Goal: Find specific page/section: Find specific page/section

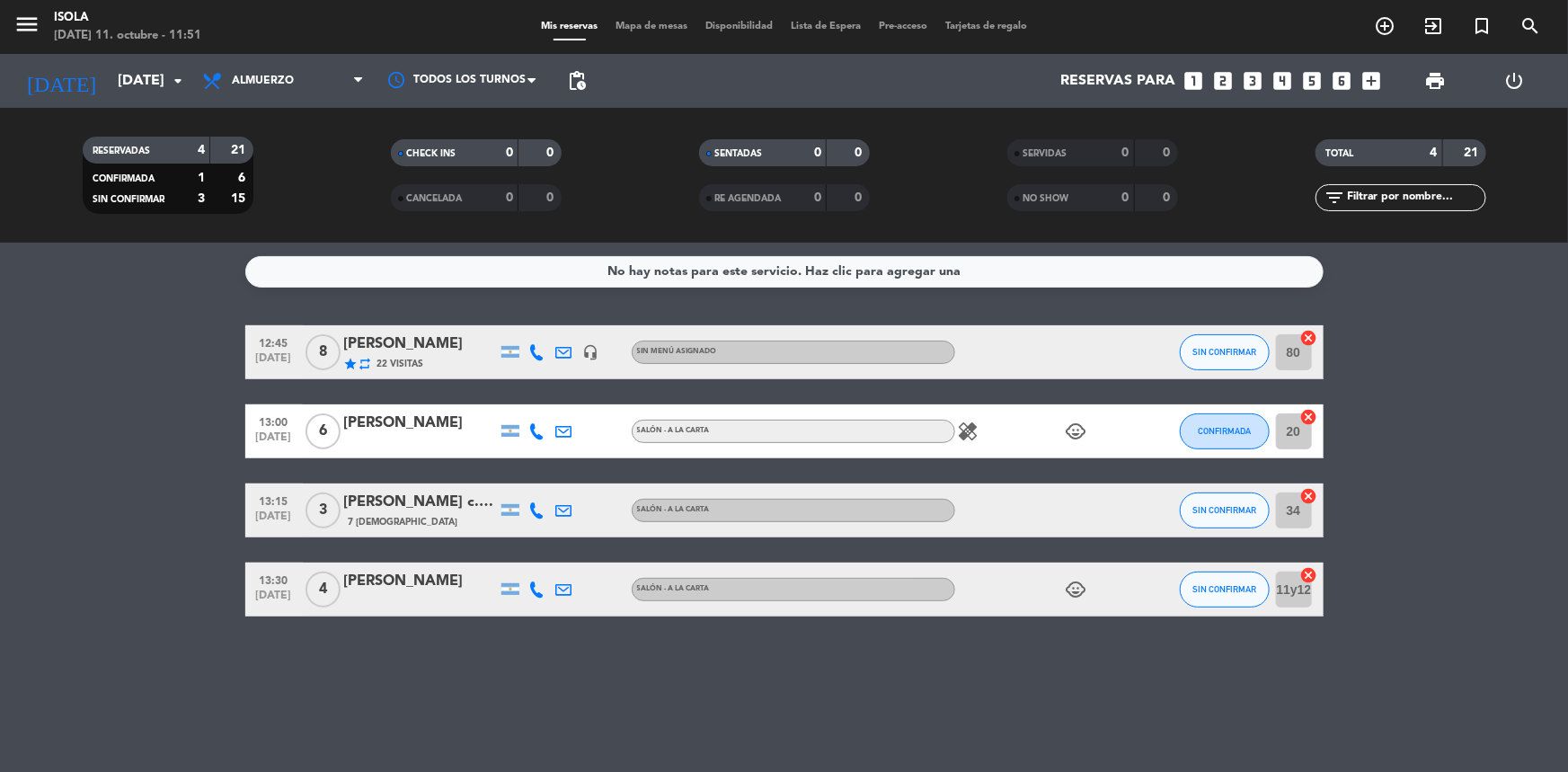
click at [1073, 440] on icon "child_care" at bounding box center [1076, 431] width 22 height 22
click at [1079, 443] on div "healing child_care 2" at bounding box center [1036, 430] width 162 height 53
click at [1068, 598] on icon "child_care" at bounding box center [1076, 590] width 22 height 22
click at [1067, 598] on icon "child_care" at bounding box center [1076, 590] width 22 height 22
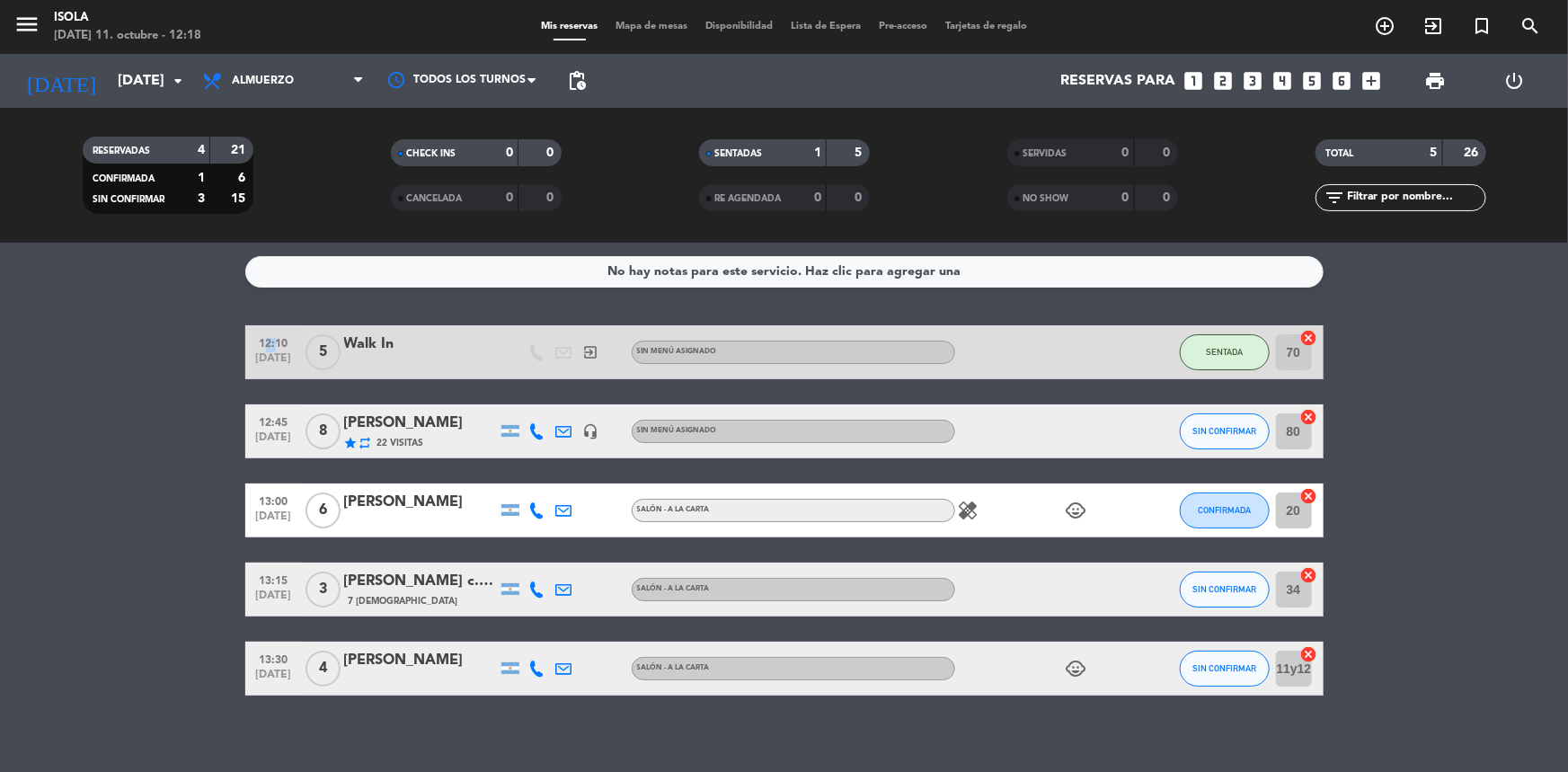
click at [1539, 360] on bookings-row "12:10 [DATE] 5 Walk In exit_to_app Sin menú asignado SENTADA 70 cancel 12:45 [D…" at bounding box center [784, 511] width 1568 height 371
click at [213, 423] on bookings-row "12:10 [DATE] 5 Walk In exit_to_app Sin menú asignado SENTADA 70 cancel 12:45 [D…" at bounding box center [784, 511] width 1568 height 371
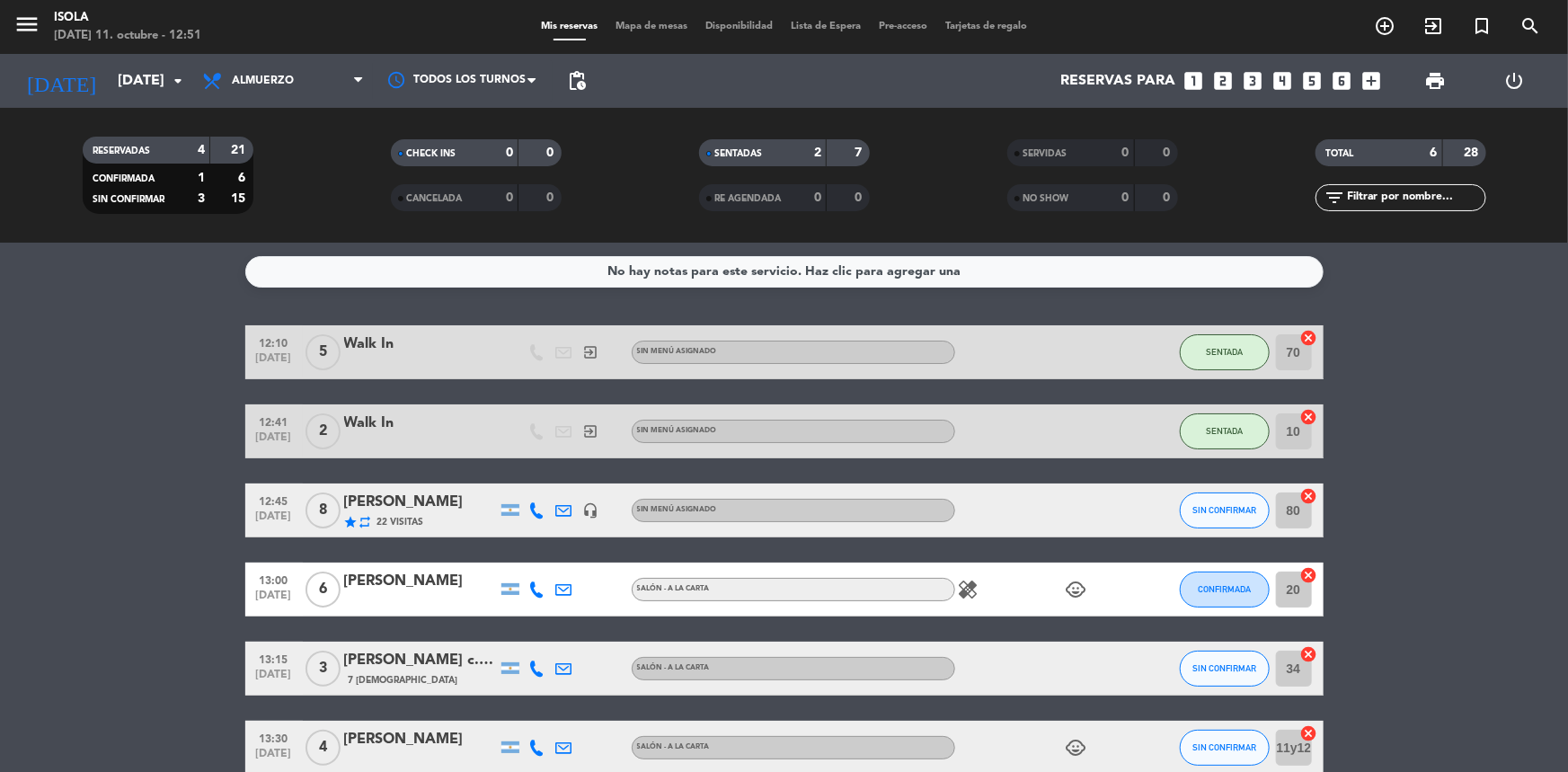
click at [639, 23] on span "Mapa de mesas" at bounding box center [652, 27] width 90 height 10
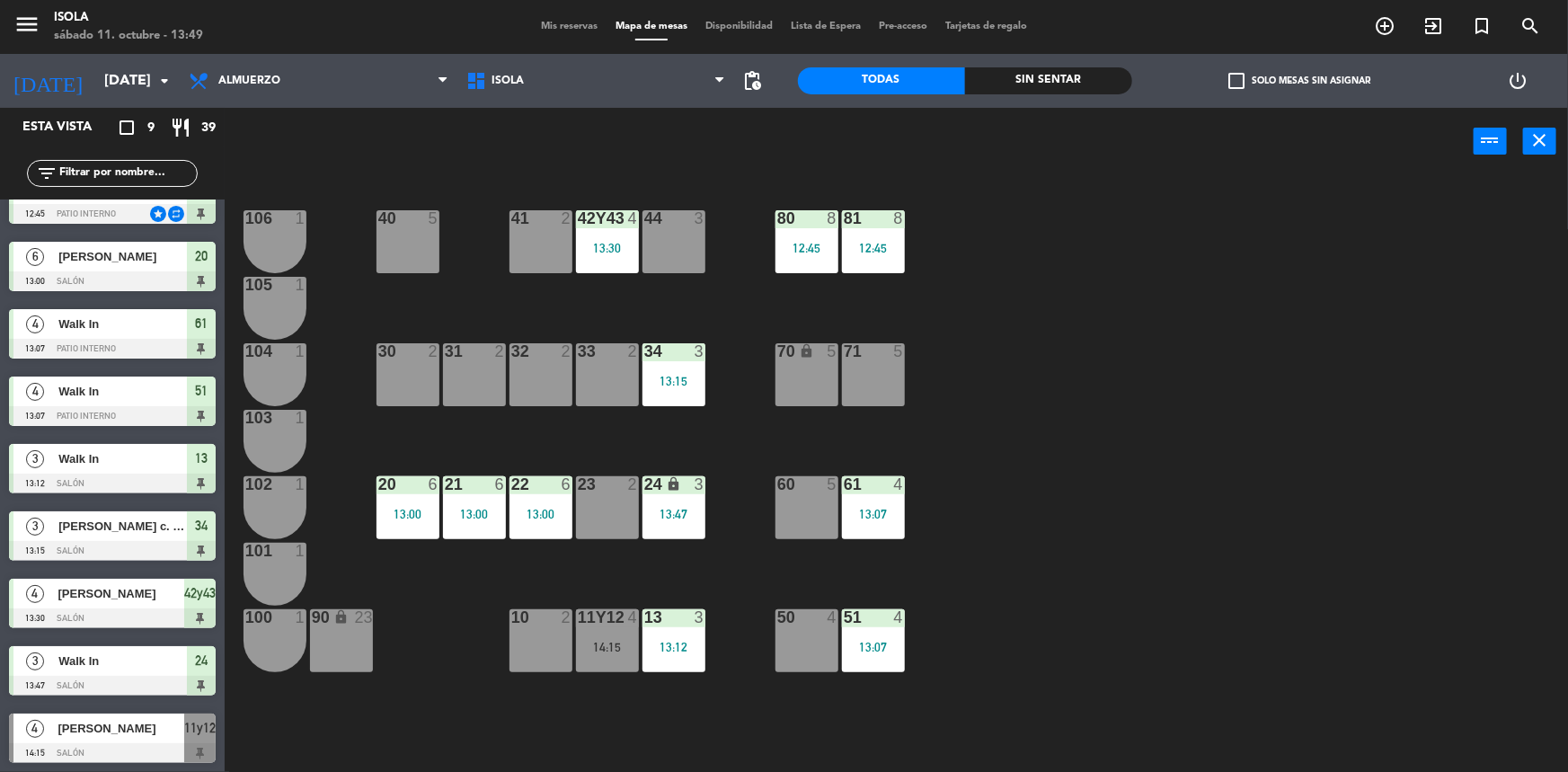
scroll to position [36, 0]
